Goal: Transaction & Acquisition: Subscribe to service/newsletter

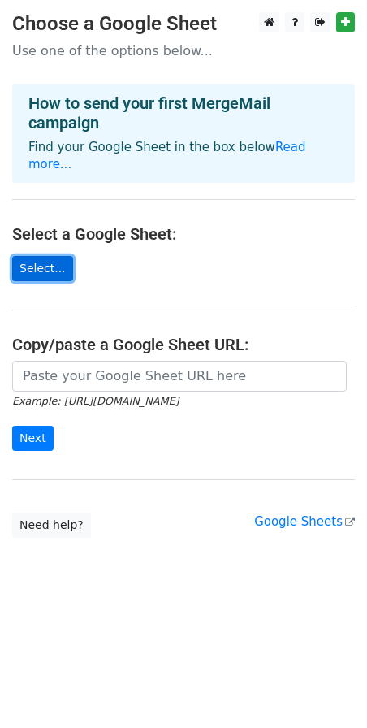
click at [46, 256] on link "Select..." at bounding box center [42, 268] width 61 height 25
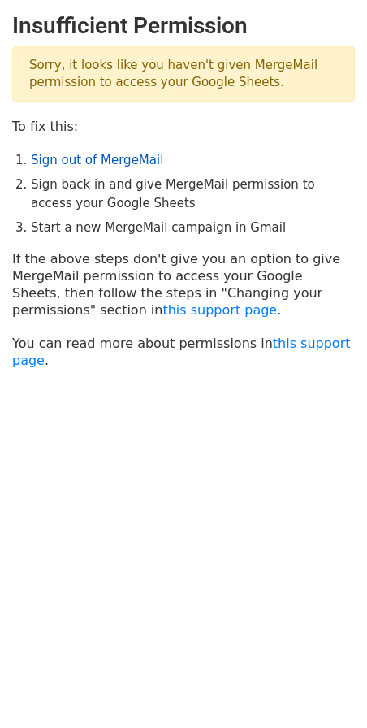
click at [137, 158] on link "Sign out of MergeMail" at bounding box center [97, 160] width 132 height 15
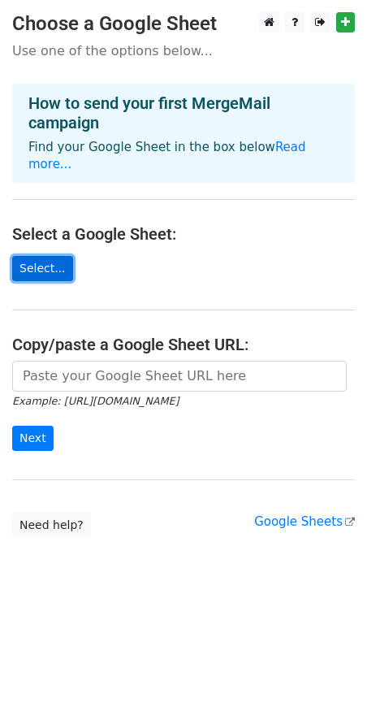
click at [35, 256] on link "Select..." at bounding box center [42, 268] width 61 height 25
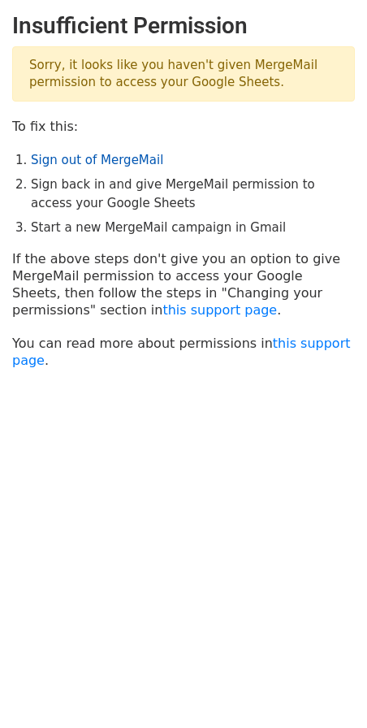
click at [104, 161] on link "Sign out of MergeMail" at bounding box center [97, 160] width 132 height 15
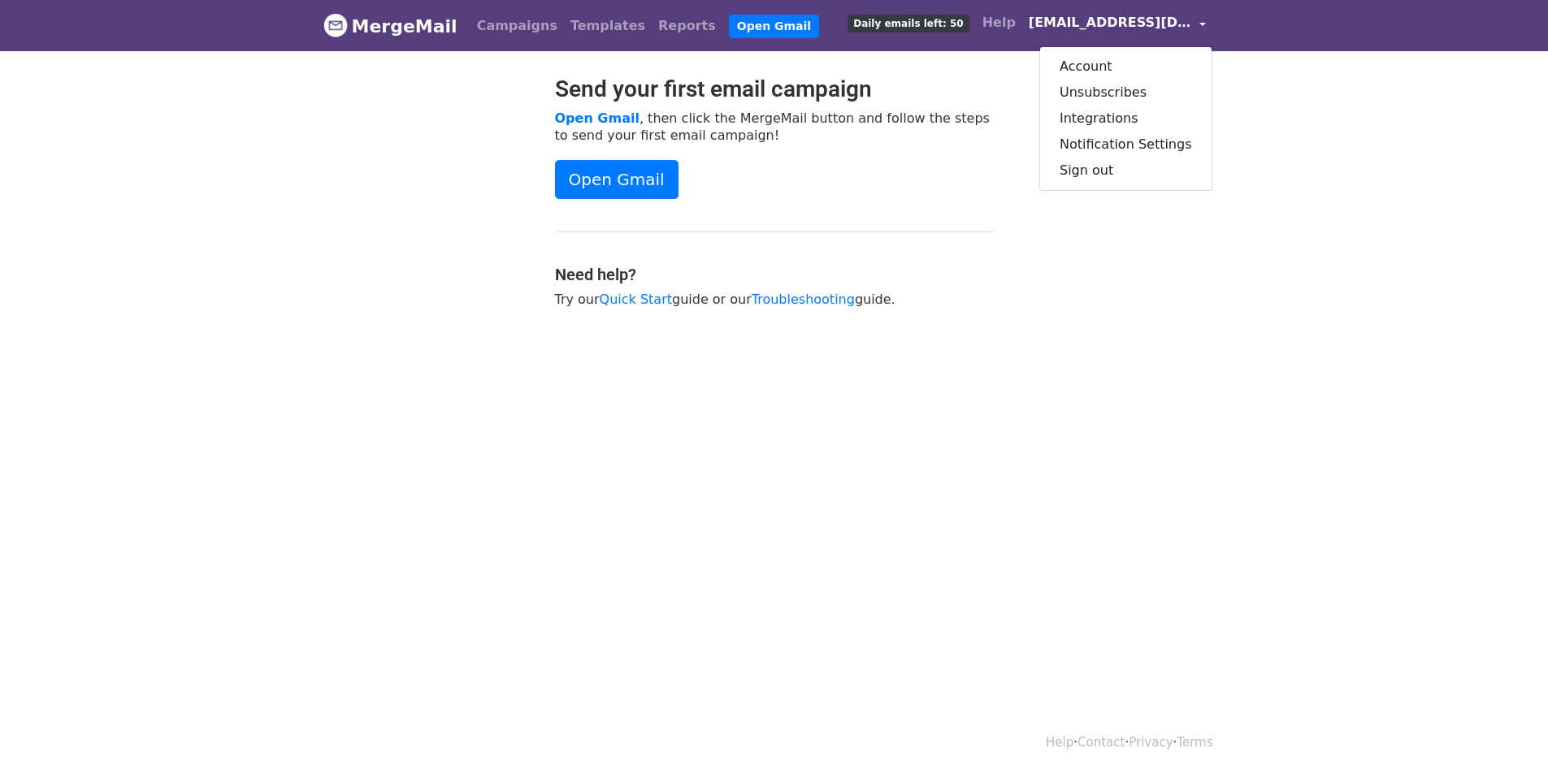
click at [644, 177] on link "Open Gmail" at bounding box center [616, 179] width 123 height 39
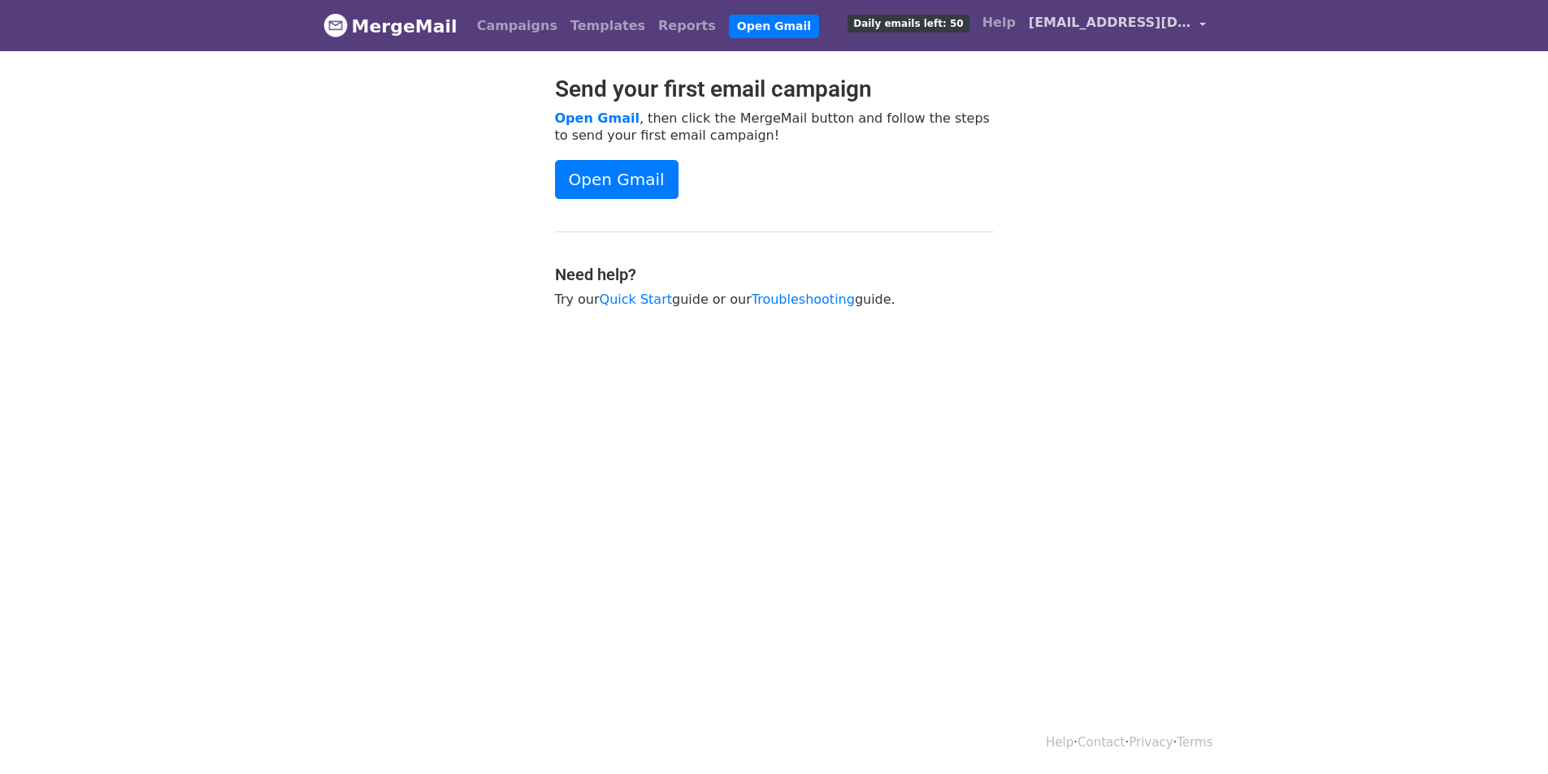
click at [1175, 20] on span "[EMAIL_ADDRESS][DOMAIN_NAME]" at bounding box center [1110, 22] width 162 height 19
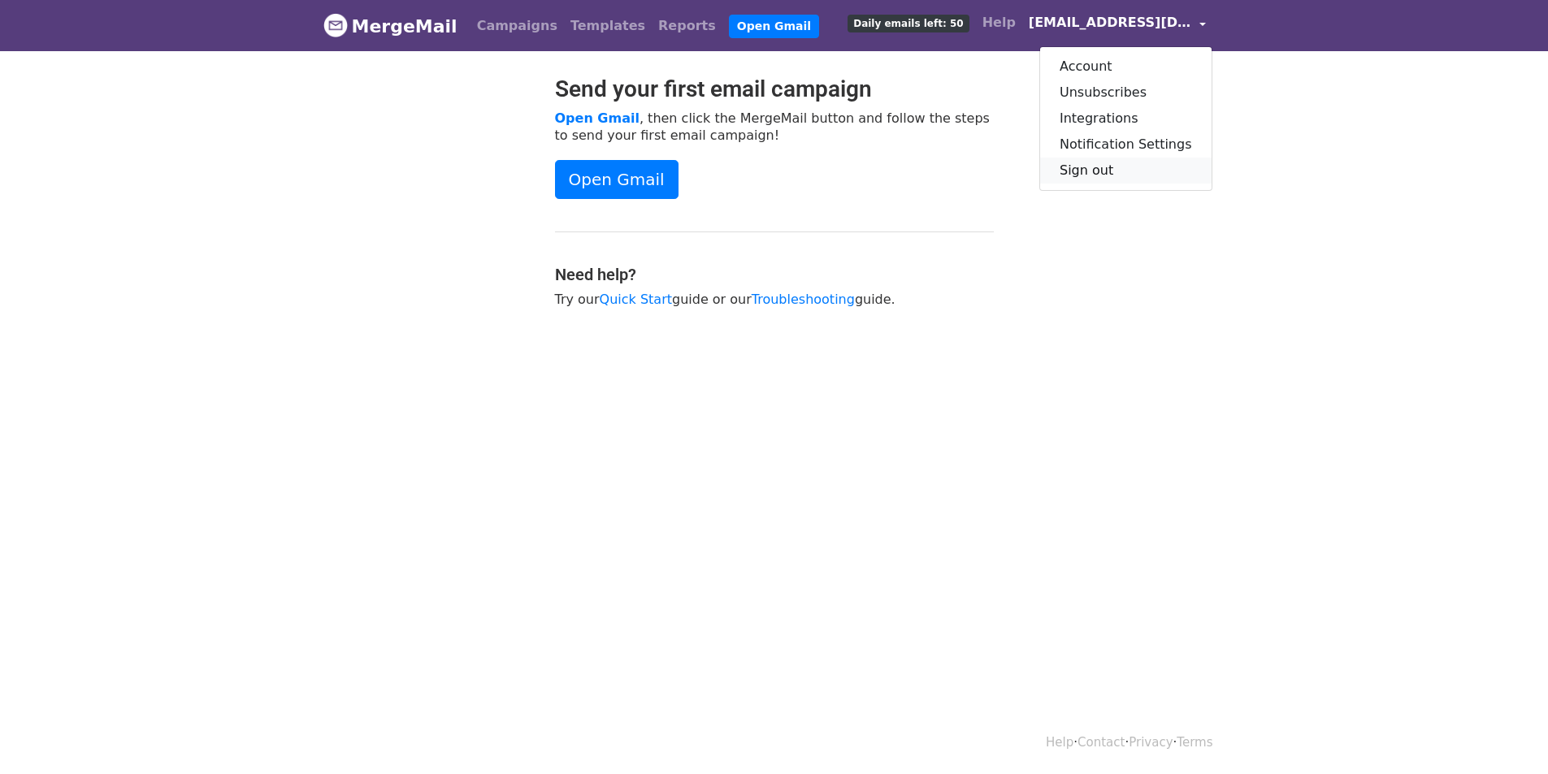
click at [1089, 169] on link "Sign out" at bounding box center [1125, 171] width 171 height 26
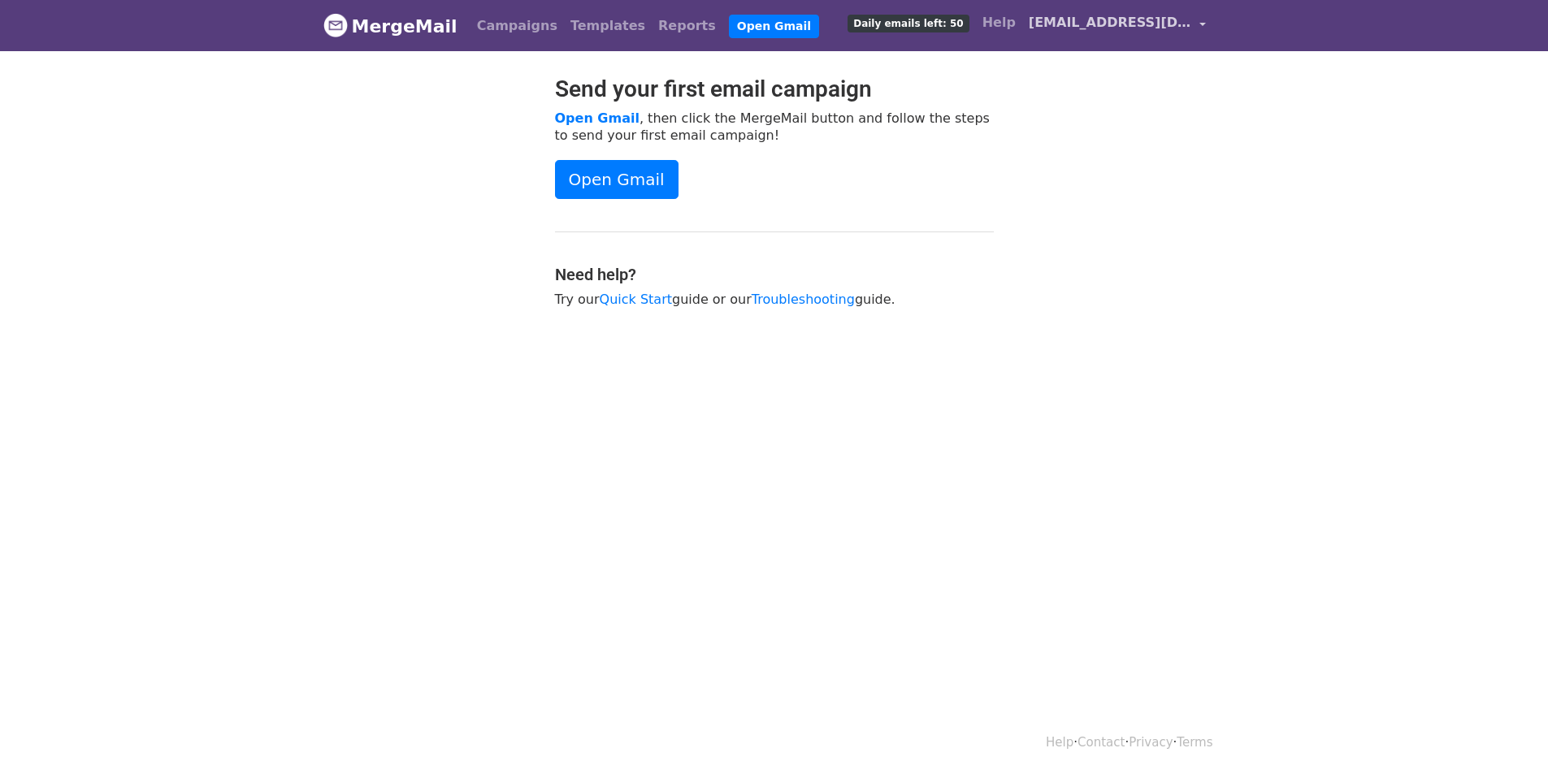
click at [1181, 17] on span "[EMAIL_ADDRESS][DOMAIN_NAME]" at bounding box center [1110, 22] width 162 height 19
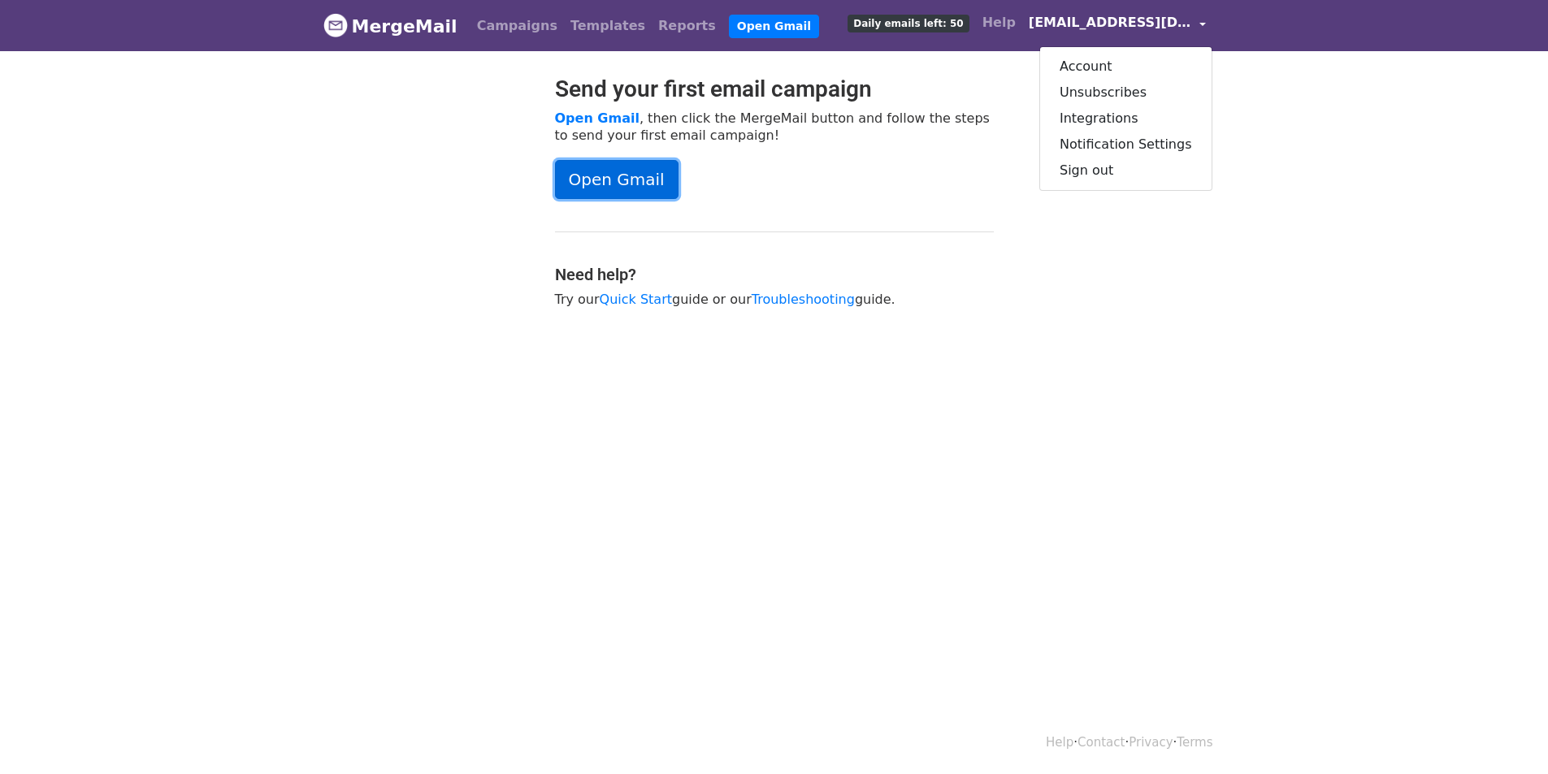
click at [596, 178] on link "Open Gmail" at bounding box center [616, 179] width 123 height 39
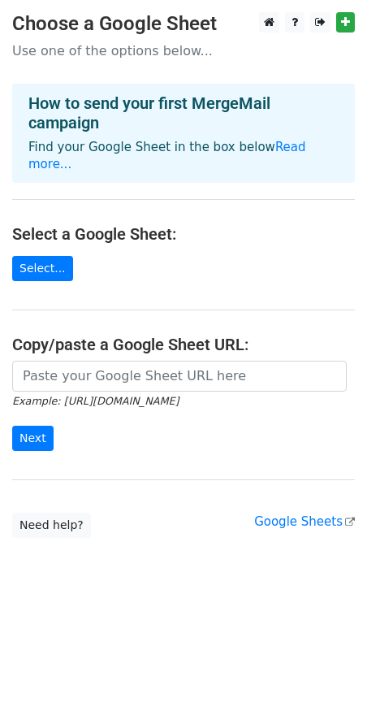
click at [91, 251] on main "Choose a Google Sheet Use one of the options below... How to send your first Me…" at bounding box center [183, 275] width 367 height 526
click at [55, 256] on link "Select..." at bounding box center [42, 268] width 61 height 25
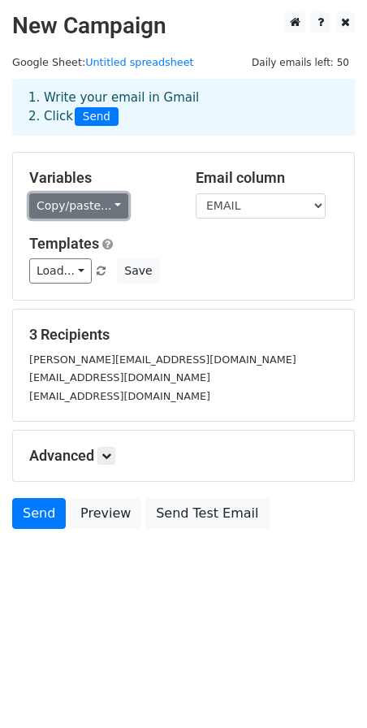
click at [102, 199] on link "Copy/paste..." at bounding box center [78, 205] width 99 height 25
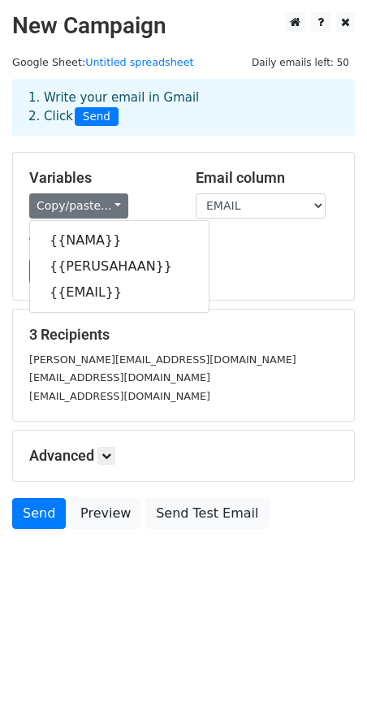
click at [155, 197] on div "Copy/paste... {{NAMA}} {{PERUSAHAAN}} {{EMAIL}}" at bounding box center [100, 205] width 142 height 25
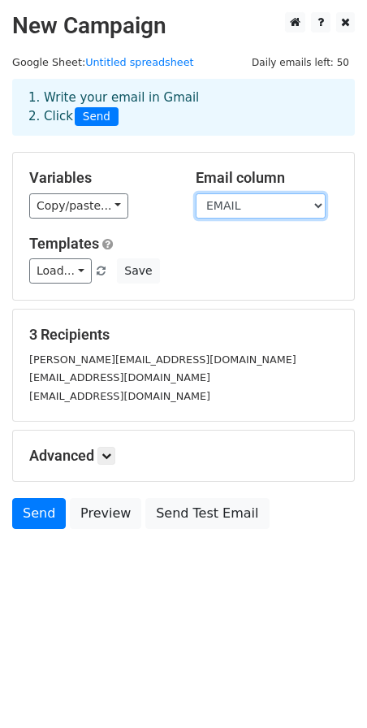
click at [228, 206] on select "NAMA PERUSAHAAN EMAIL" at bounding box center [261, 205] width 130 height 25
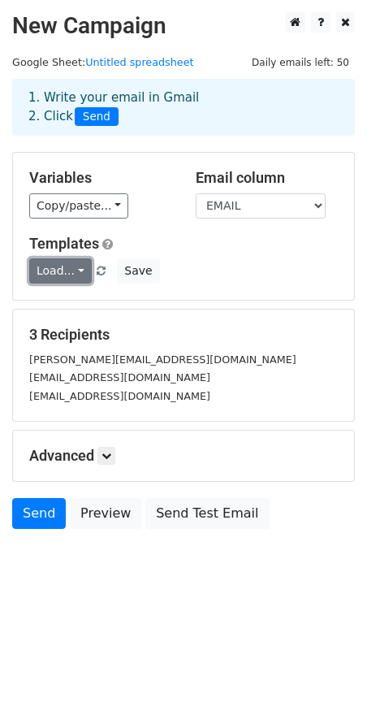
click at [65, 270] on link "Load..." at bounding box center [60, 270] width 63 height 25
click at [109, 453] on icon at bounding box center [107, 456] width 10 height 10
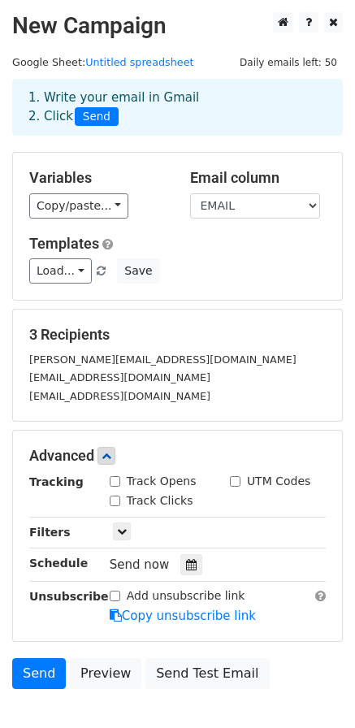
click at [114, 482] on input "Track Opens" at bounding box center [115, 481] width 11 height 11
checkbox input "true"
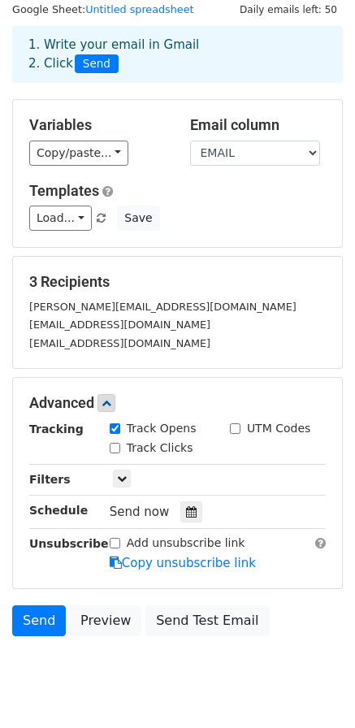
scroll to position [81, 0]
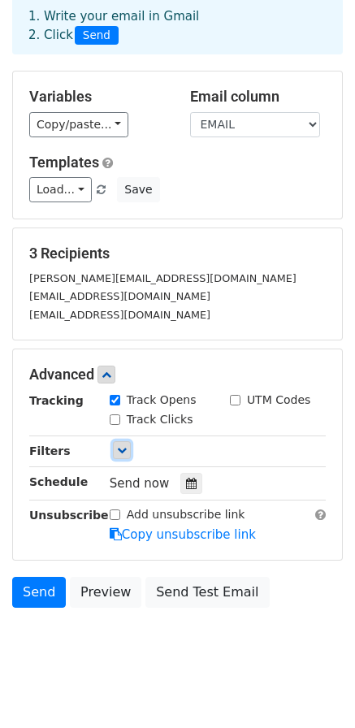
click at [125, 449] on icon at bounding box center [122, 450] width 10 height 10
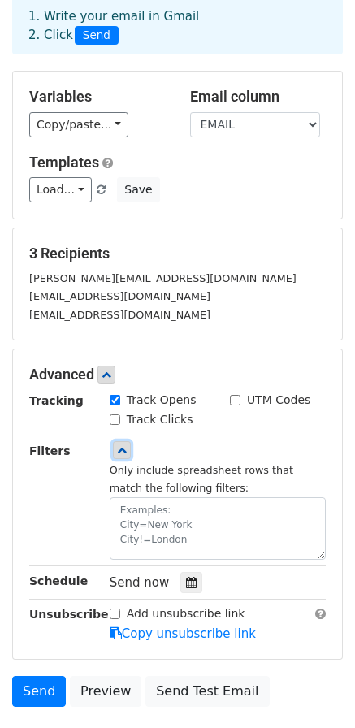
click at [125, 449] on icon at bounding box center [122, 450] width 10 height 10
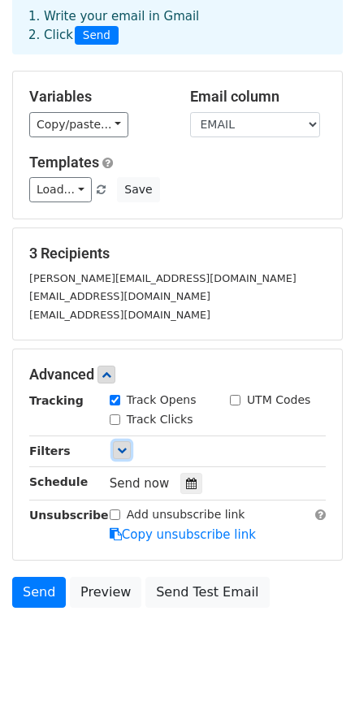
click at [125, 449] on icon at bounding box center [122, 450] width 10 height 10
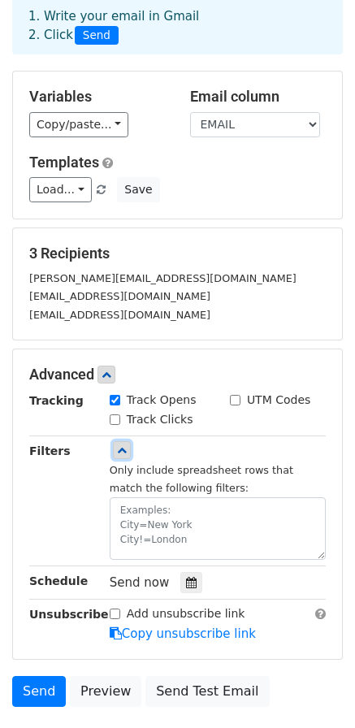
click at [125, 449] on icon at bounding box center [122, 450] width 10 height 10
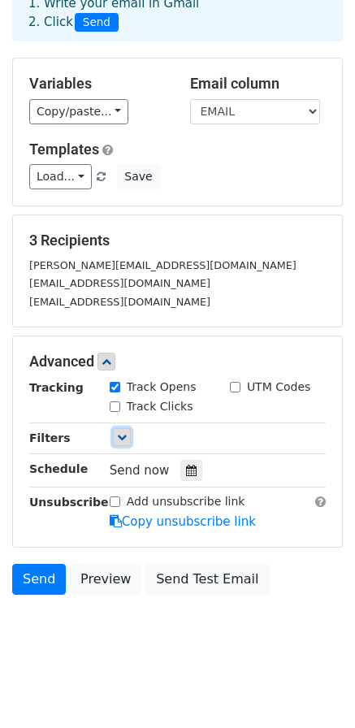
scroll to position [98, 0]
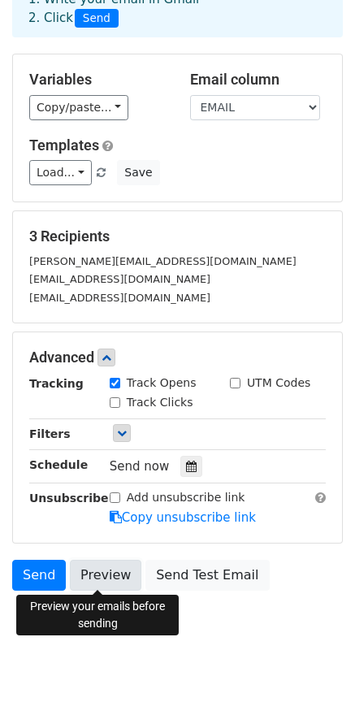
click at [115, 574] on link "Preview" at bounding box center [105, 575] width 71 height 31
click at [88, 574] on link "Preview" at bounding box center [105, 575] width 71 height 31
click at [287, 608] on body "New Campaign Daily emails left: 50 Google Sheet: Untitled spreadsheet 1. Write …" at bounding box center [177, 289] width 355 height 750
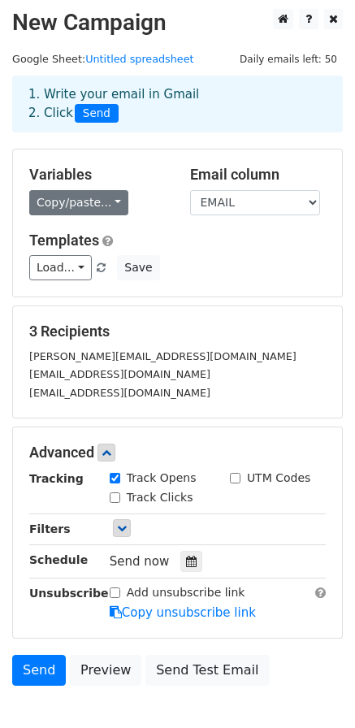
scroll to position [0, 0]
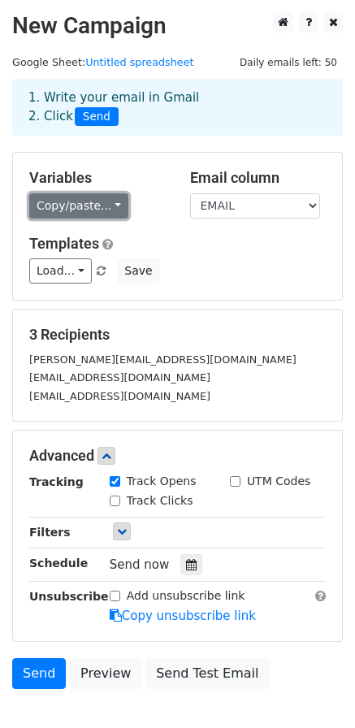
click at [102, 213] on link "Copy/paste..." at bounding box center [78, 205] width 99 height 25
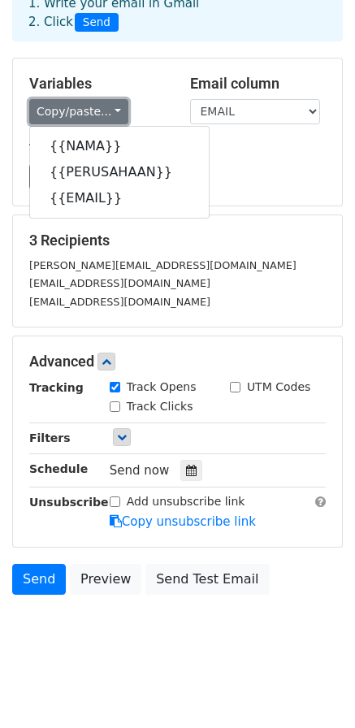
scroll to position [98, 0]
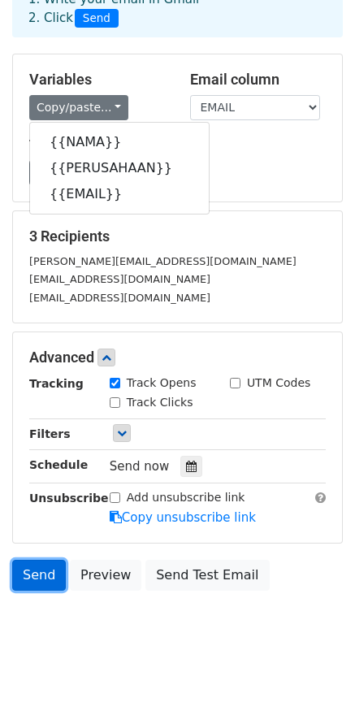
click at [41, 570] on link "Send" at bounding box center [39, 575] width 54 height 31
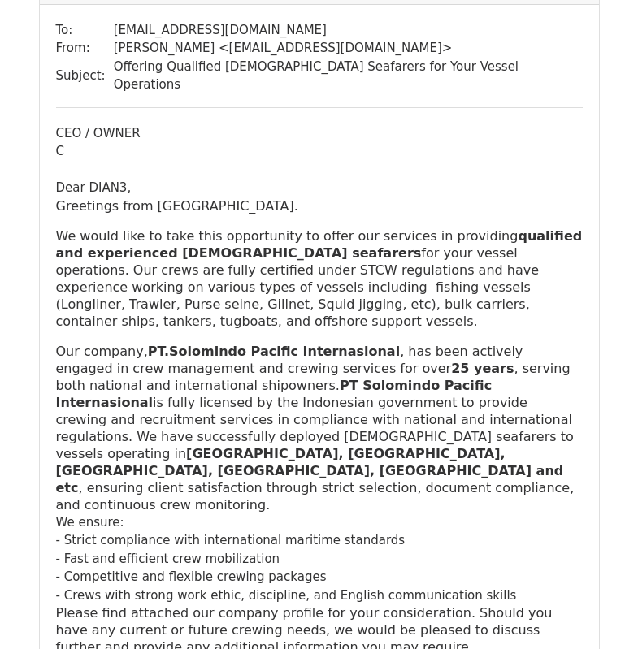
scroll to position [1705, 0]
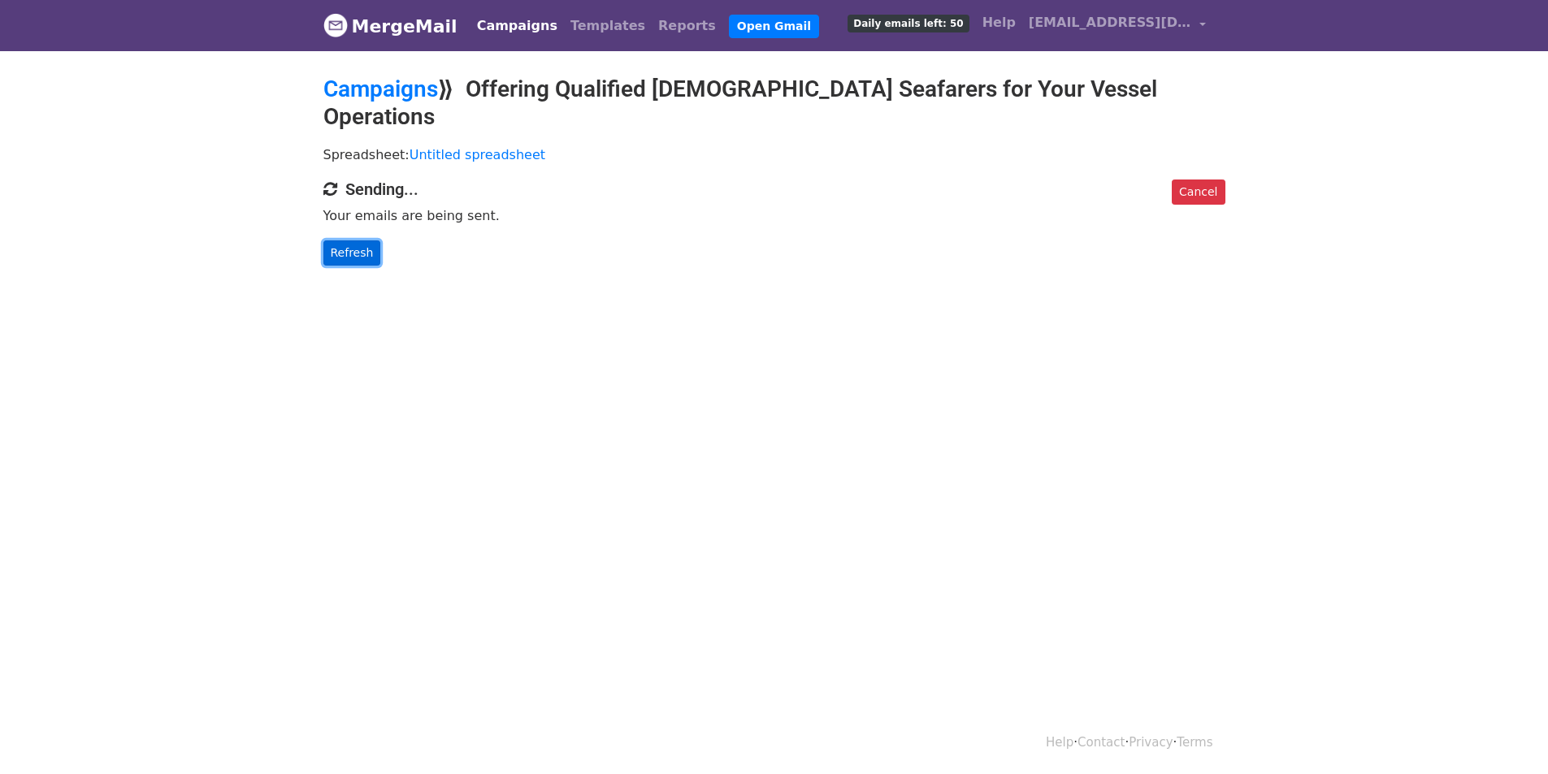
click at [353, 240] on link "Refresh" at bounding box center [352, 252] width 58 height 25
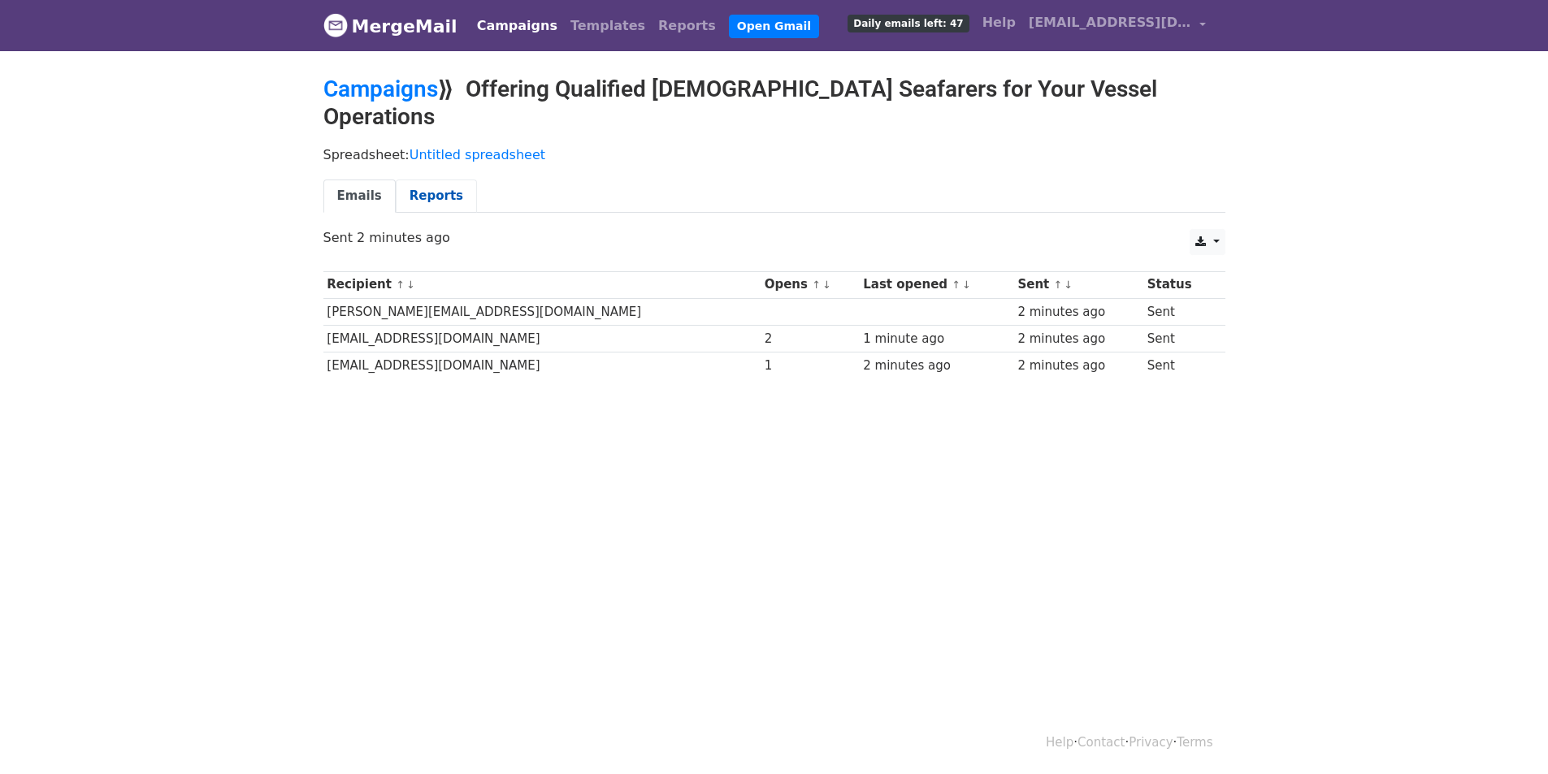
click at [429, 180] on link "Reports" at bounding box center [436, 196] width 81 height 33
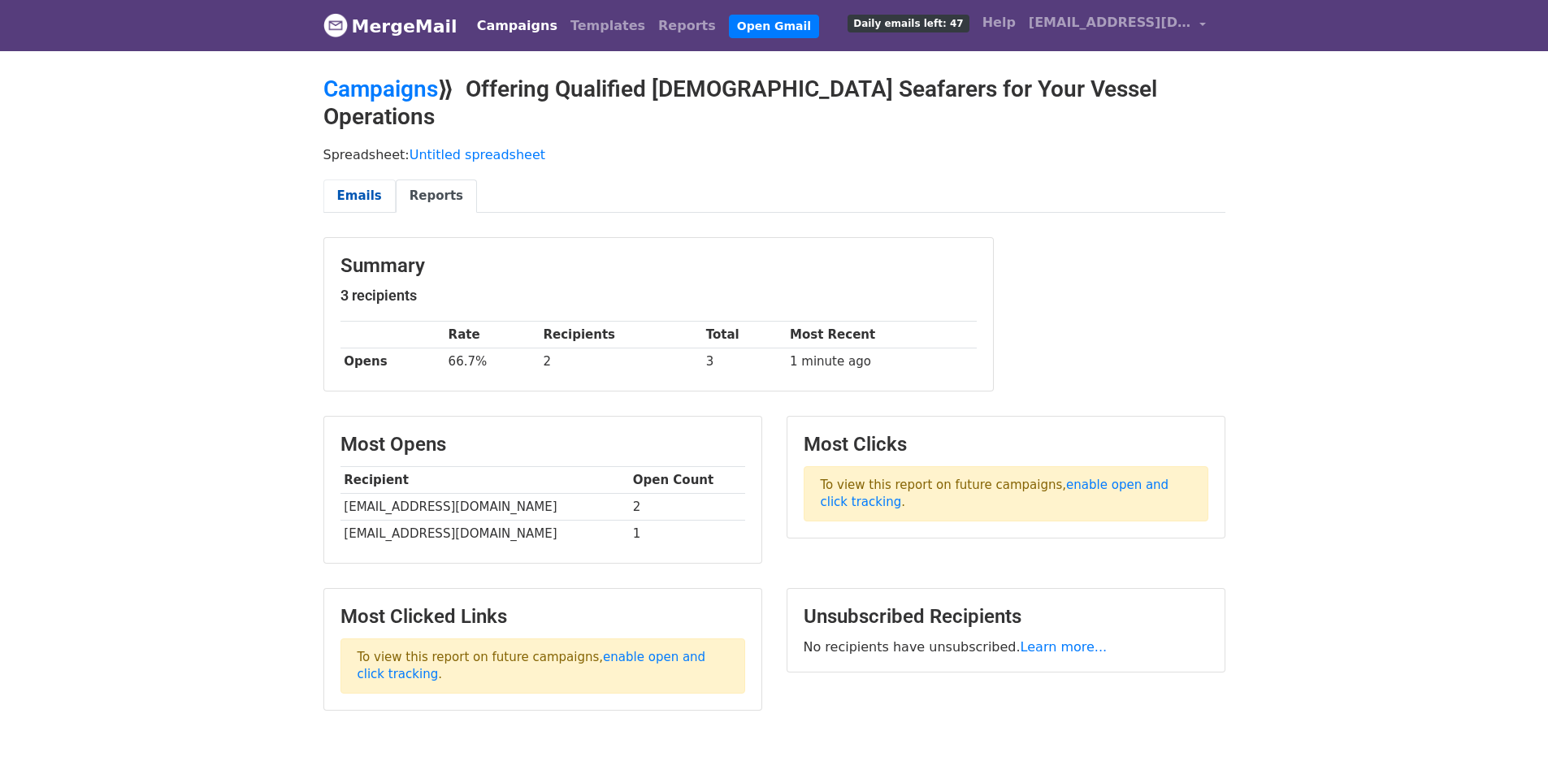
click at [370, 180] on link "Emails" at bounding box center [359, 196] width 72 height 33
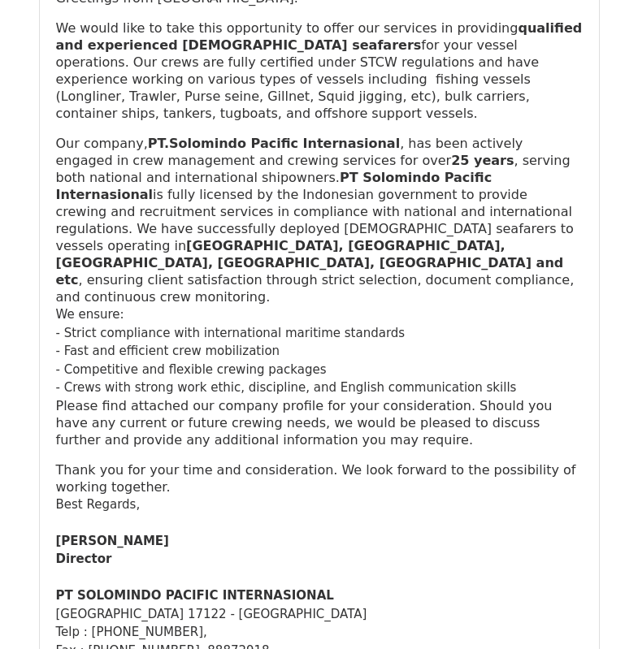
scroll to position [2363, 0]
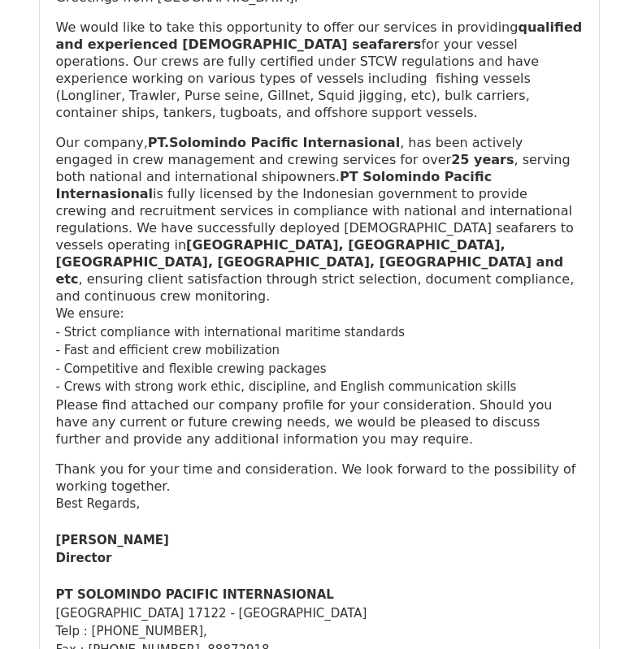
scroll to position [2363, 0]
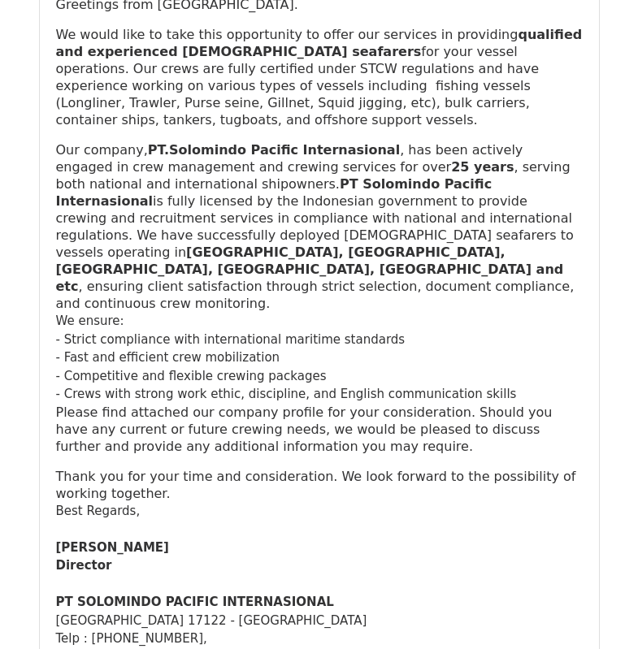
scroll to position [2356, 0]
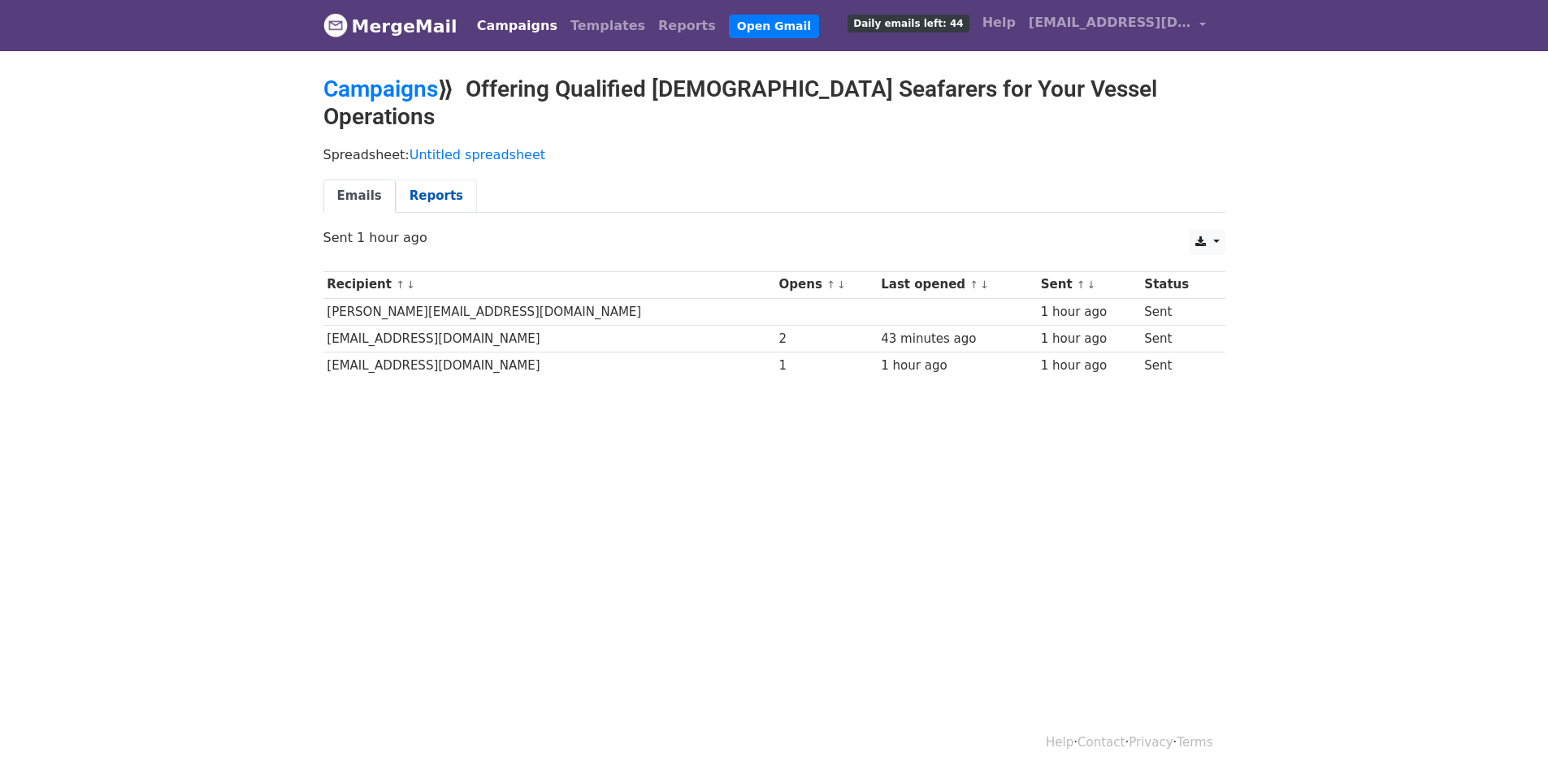
click at [421, 180] on link "Reports" at bounding box center [436, 196] width 81 height 33
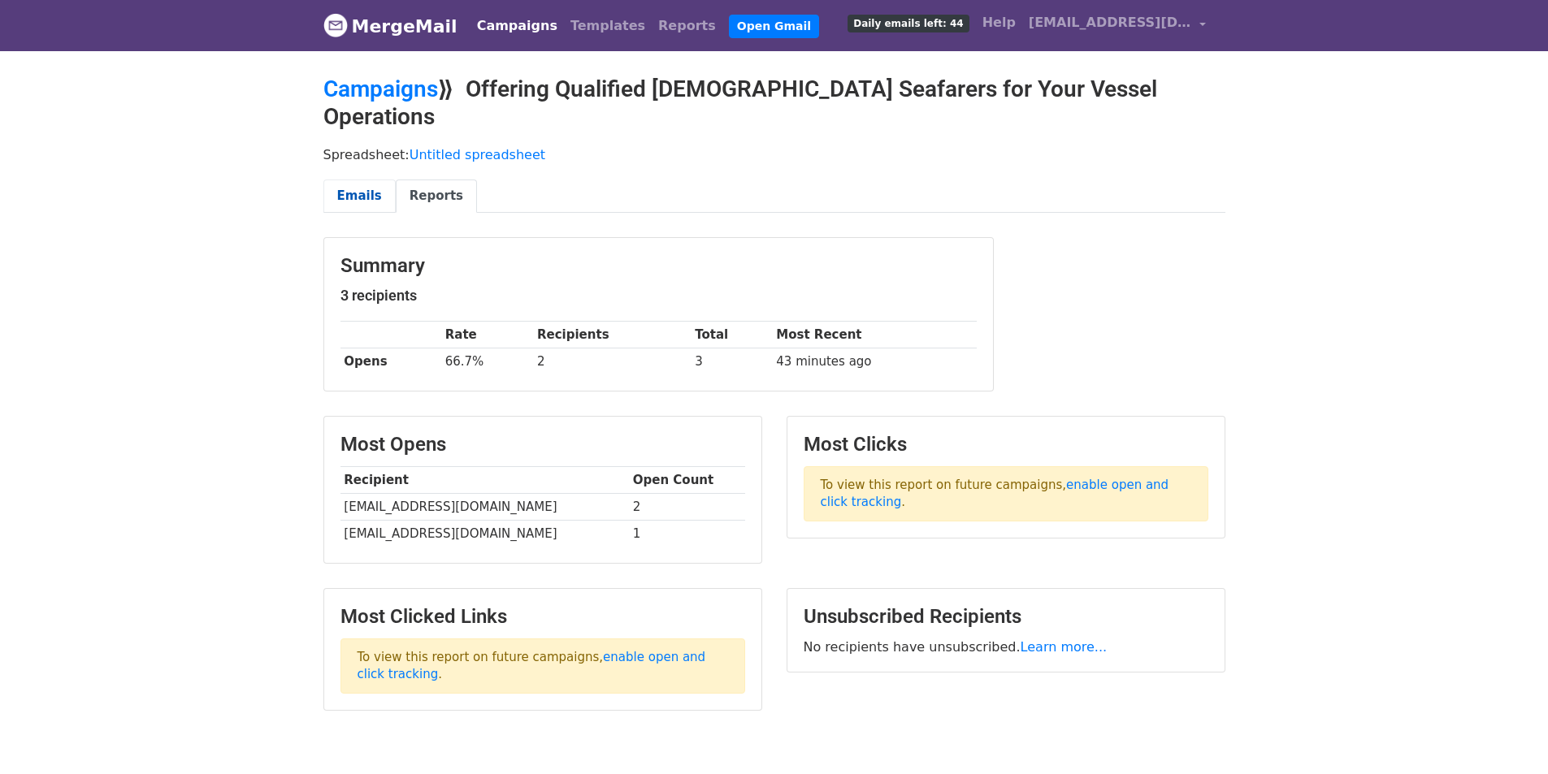
click at [357, 180] on link "Emails" at bounding box center [359, 196] width 72 height 33
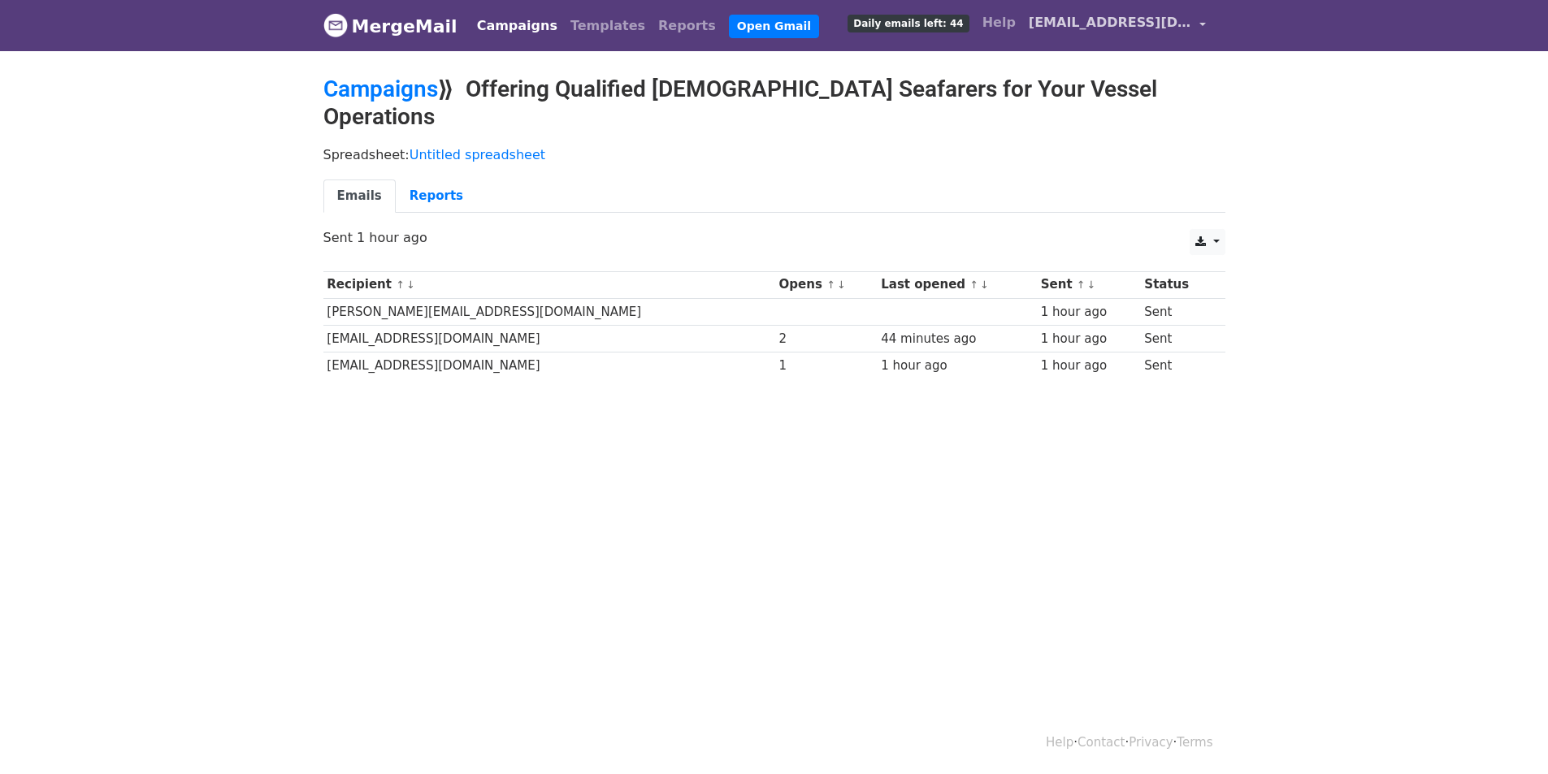
click at [1114, 27] on span "[EMAIL_ADDRESS][DOMAIN_NAME]" at bounding box center [1110, 22] width 162 height 19
click at [925, 426] on body "MergeMail Campaigns Templates Reports Open Gmail Daily emails left: 44 Help sol…" at bounding box center [774, 228] width 1548 height 457
click at [440, 180] on link "Reports" at bounding box center [436, 196] width 81 height 33
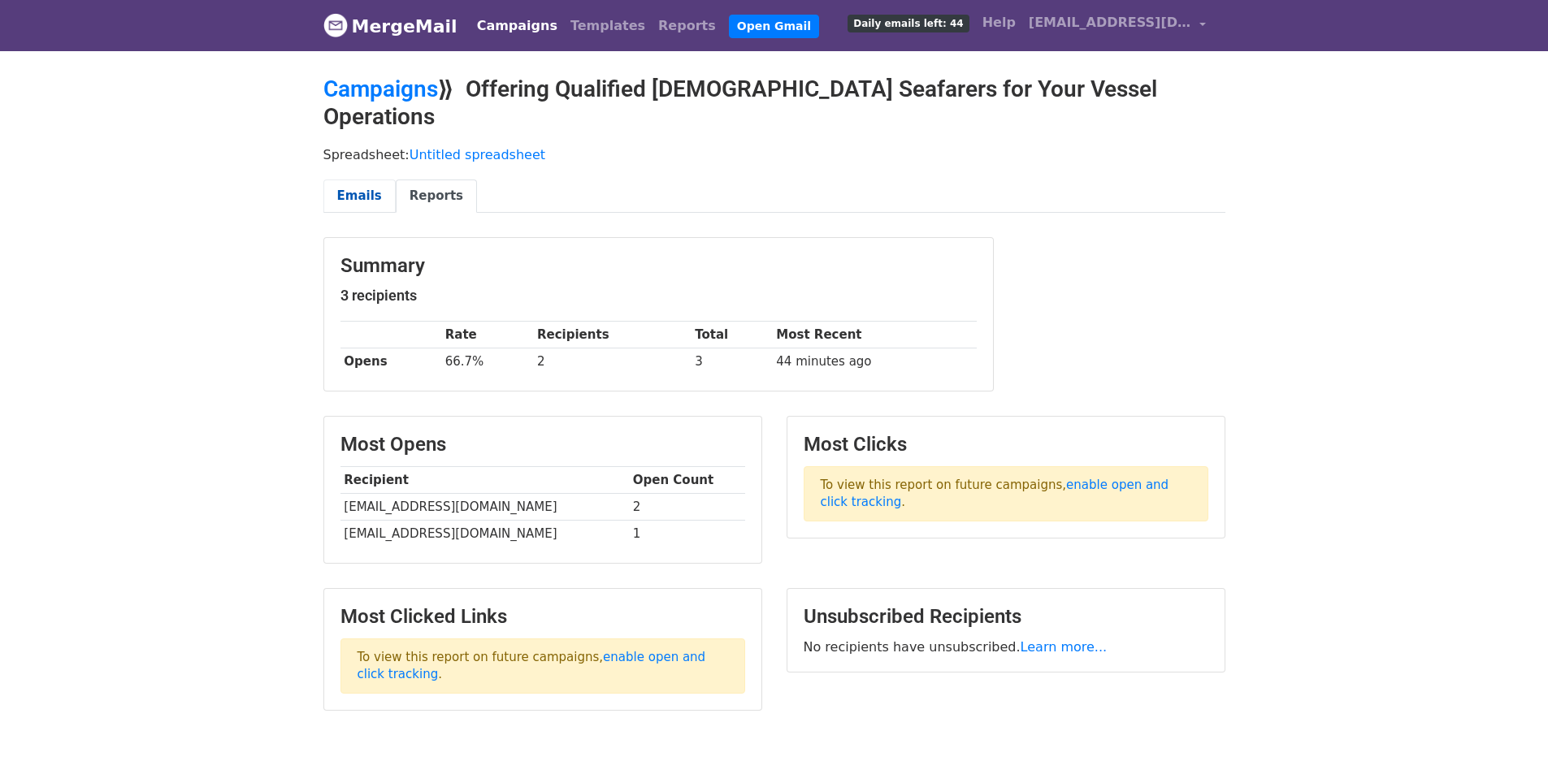
click at [353, 180] on link "Emails" at bounding box center [359, 196] width 72 height 33
